Goal: Navigation & Orientation: Find specific page/section

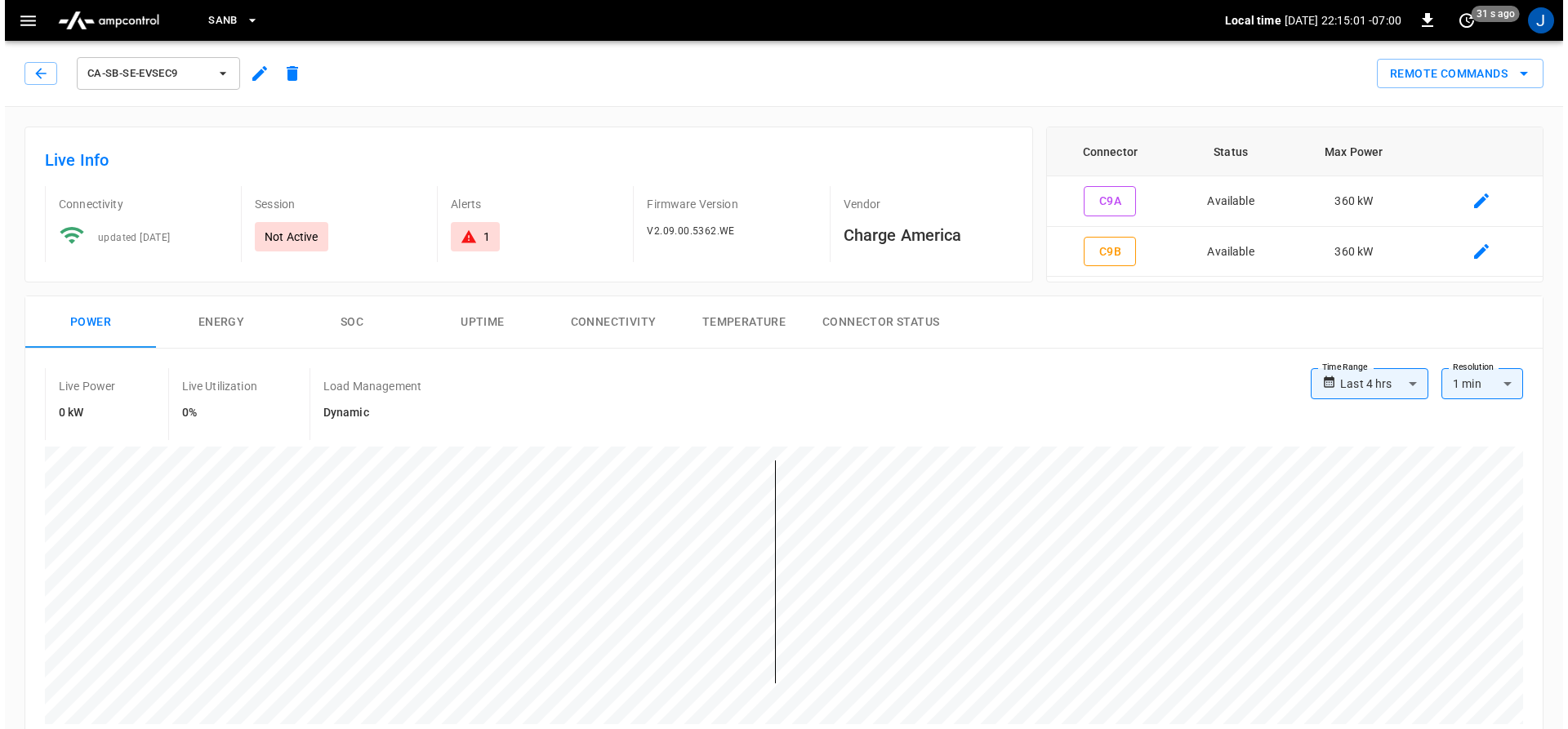
scroll to position [408, 0]
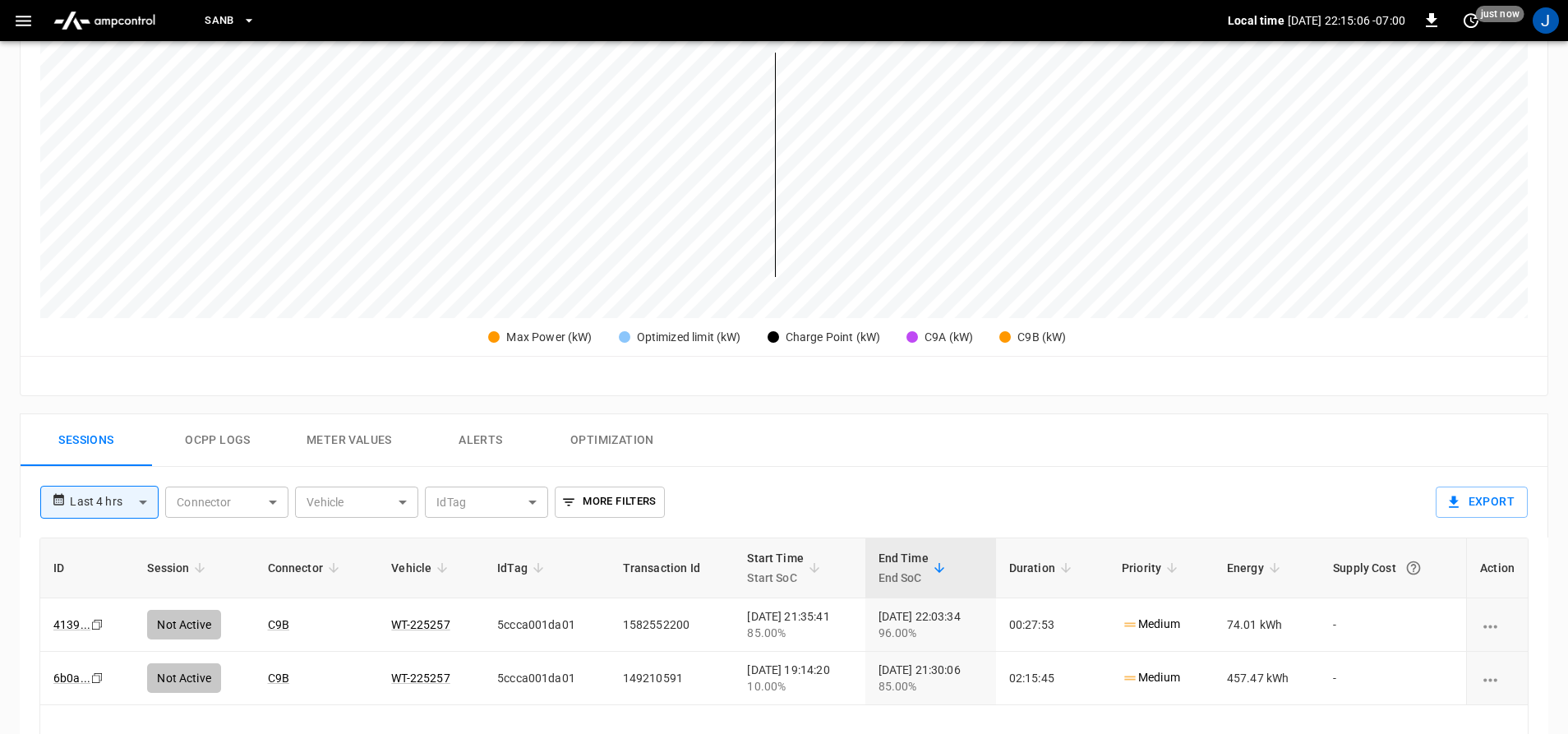
click at [28, 7] on button "button" at bounding box center [23, 21] width 34 height 30
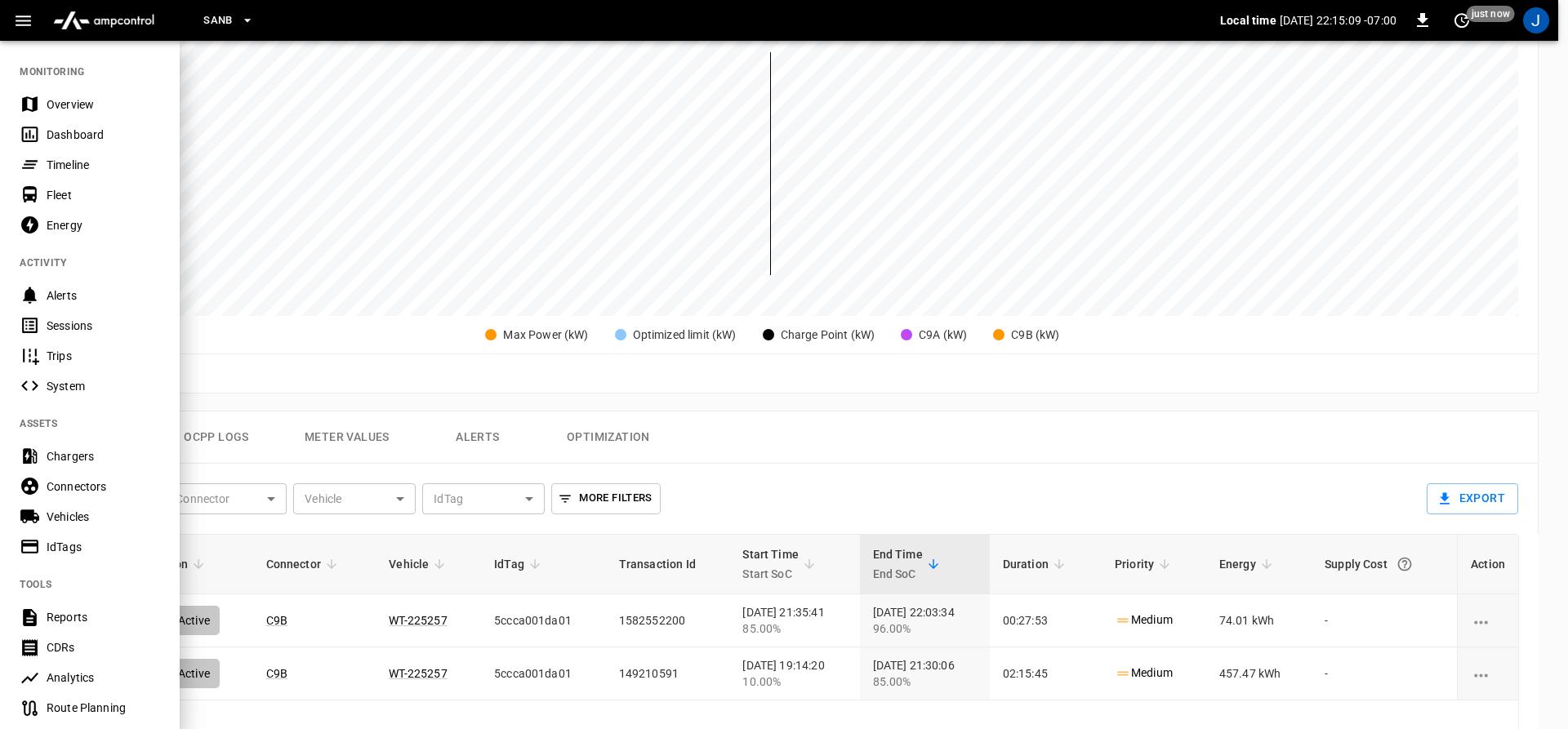
click at [50, 102] on div "Overview" at bounding box center [104, 105] width 113 height 16
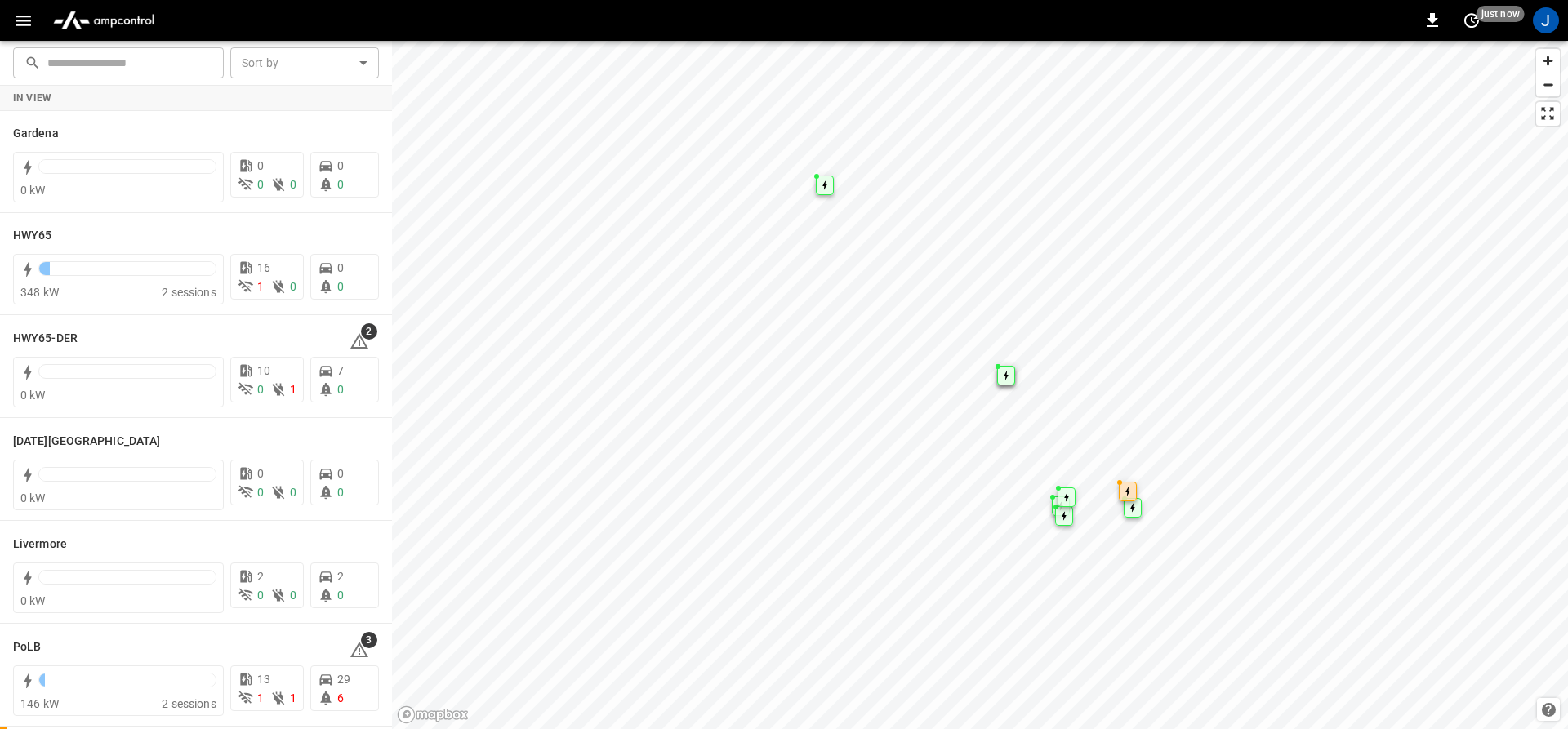
click at [20, 19] on icon "button" at bounding box center [23, 20] width 20 height 20
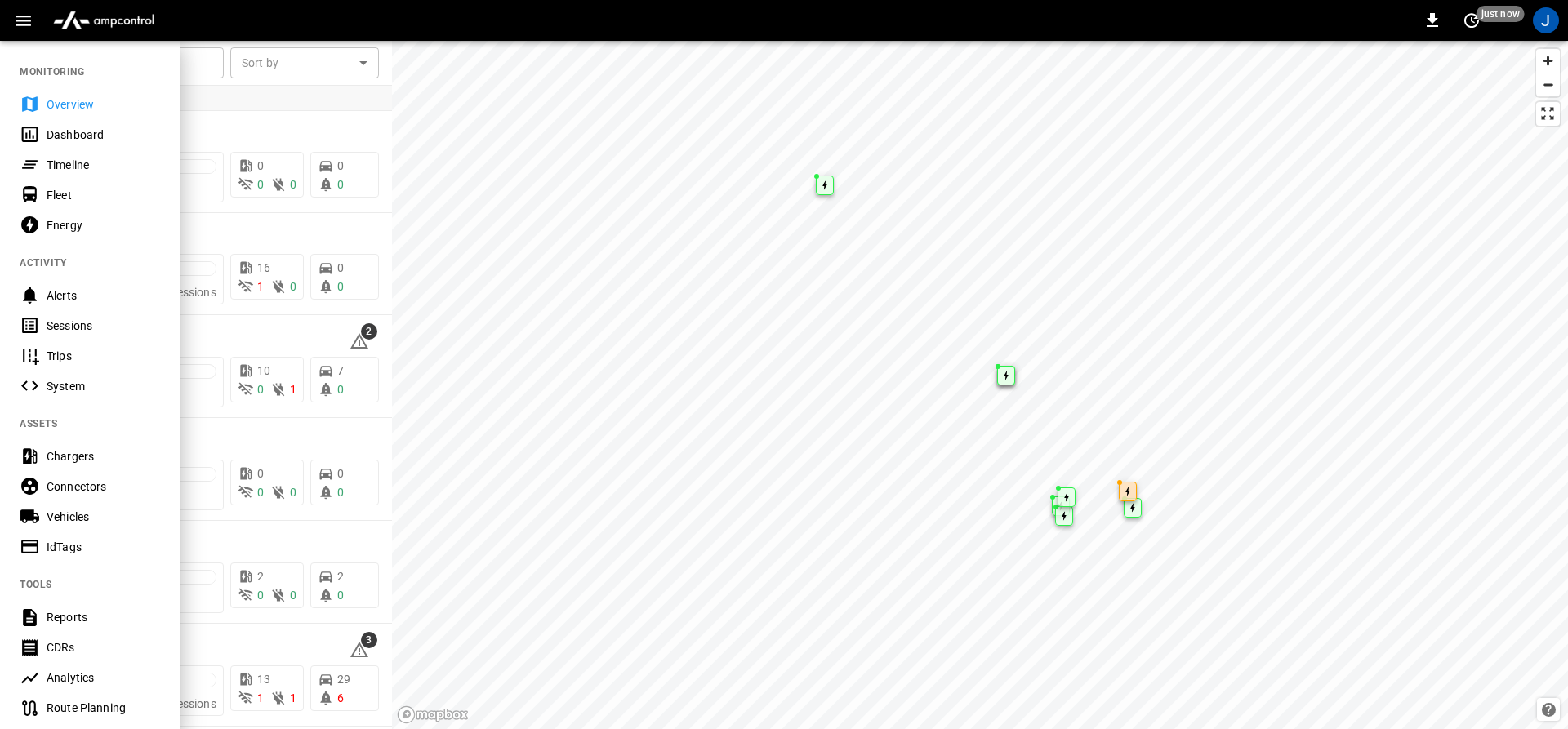
click at [39, 128] on icon at bounding box center [29, 134] width 20 height 20
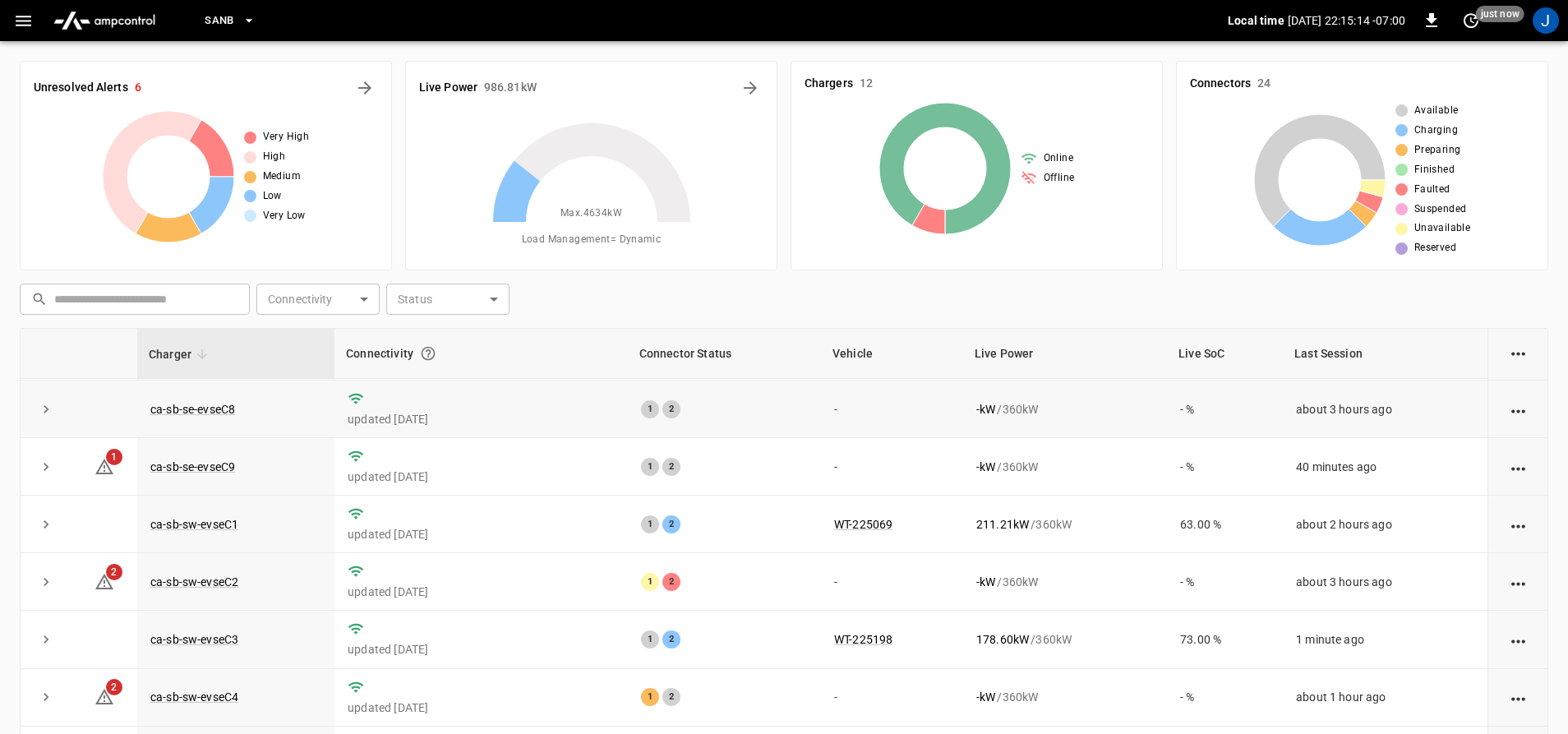
scroll to position [238, 0]
click at [178, 695] on link "ca-sb-sw-evseC4" at bounding box center [194, 697] width 95 height 20
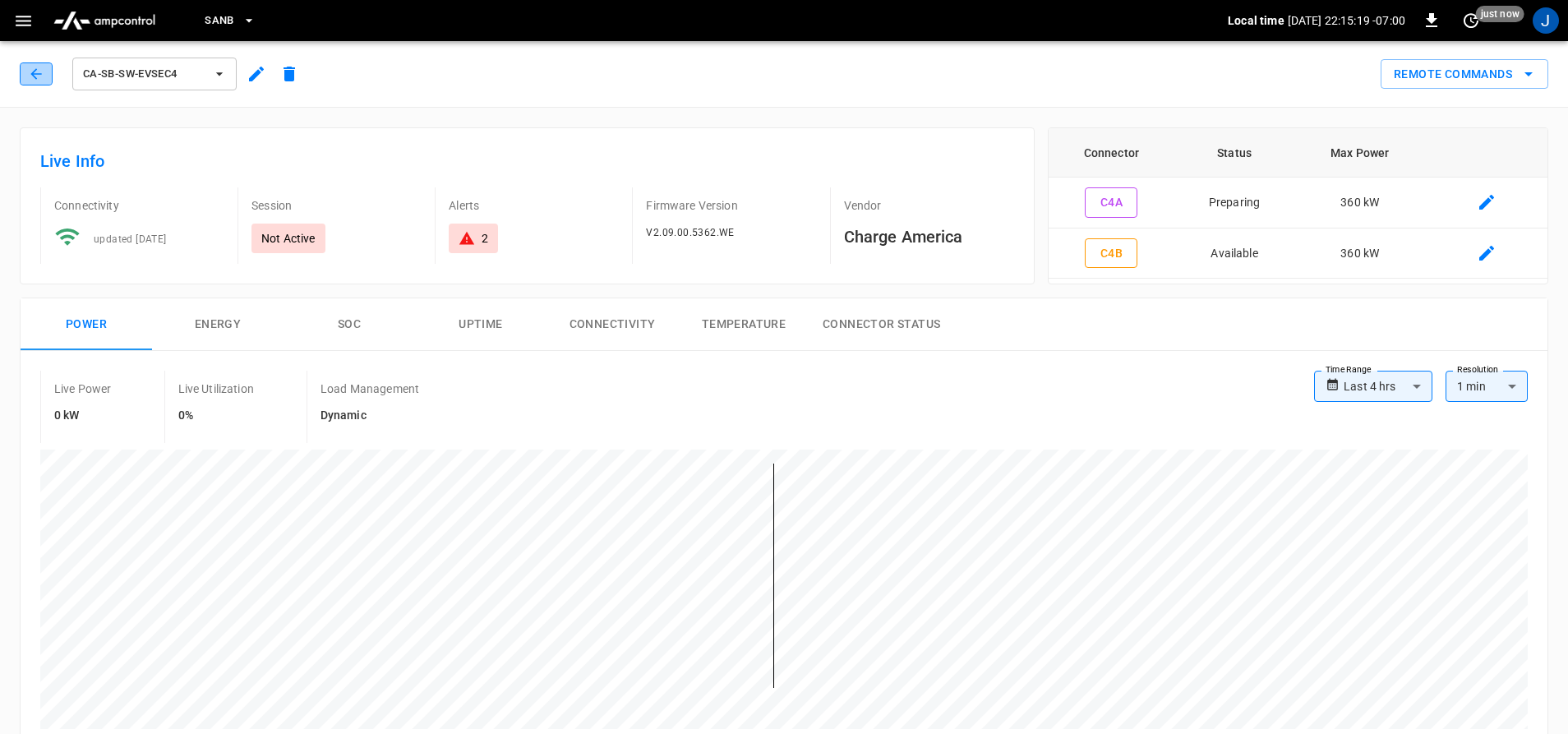
click at [34, 73] on icon "button" at bounding box center [36, 74] width 16 height 16
